Goal: Task Accomplishment & Management: Manage account settings

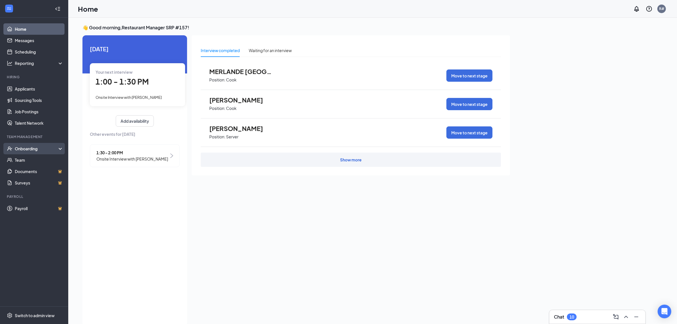
click at [22, 147] on div "Onboarding" at bounding box center [37, 149] width 44 height 6
click at [33, 157] on link "Overview" at bounding box center [39, 159] width 49 height 11
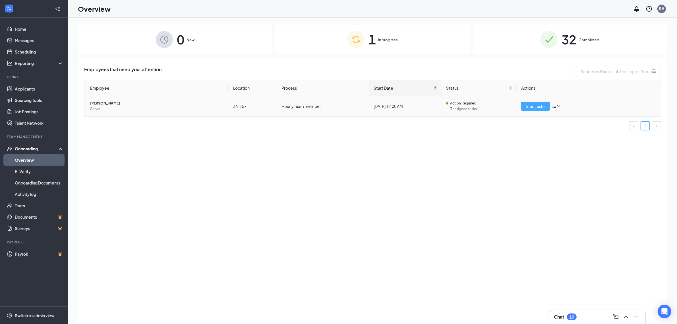
click at [542, 107] on span "Start tasks" at bounding box center [536, 106] width 20 height 6
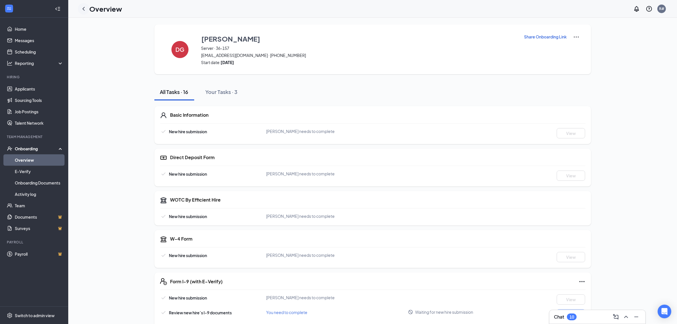
click at [83, 10] on icon "ChevronLeft" at bounding box center [83, 8] width 7 height 7
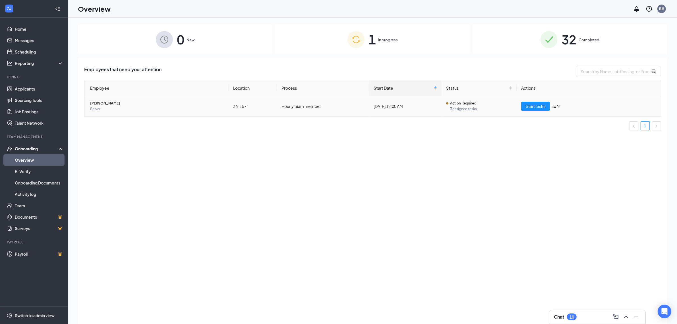
click at [556, 106] on icon "bars" at bounding box center [555, 106] width 4 height 3
click at [573, 143] on div "Remove from onboarding" at bounding box center [586, 143] width 61 height 6
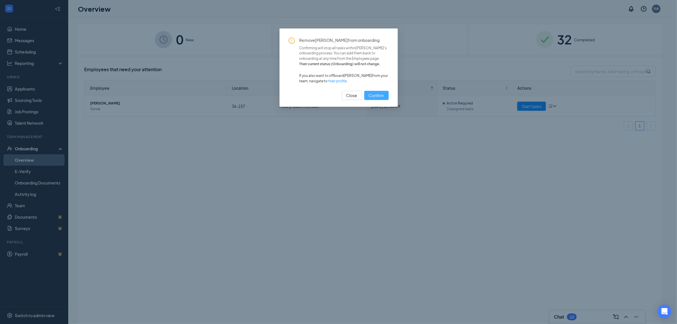
click at [388, 98] on div "Remove [PERSON_NAME] from onboarding Confirming will stop all tasks within [PER…" at bounding box center [339, 67] width 118 height 78
click at [388, 98] on button "Confirm" at bounding box center [376, 95] width 24 height 9
